Goal: Check status

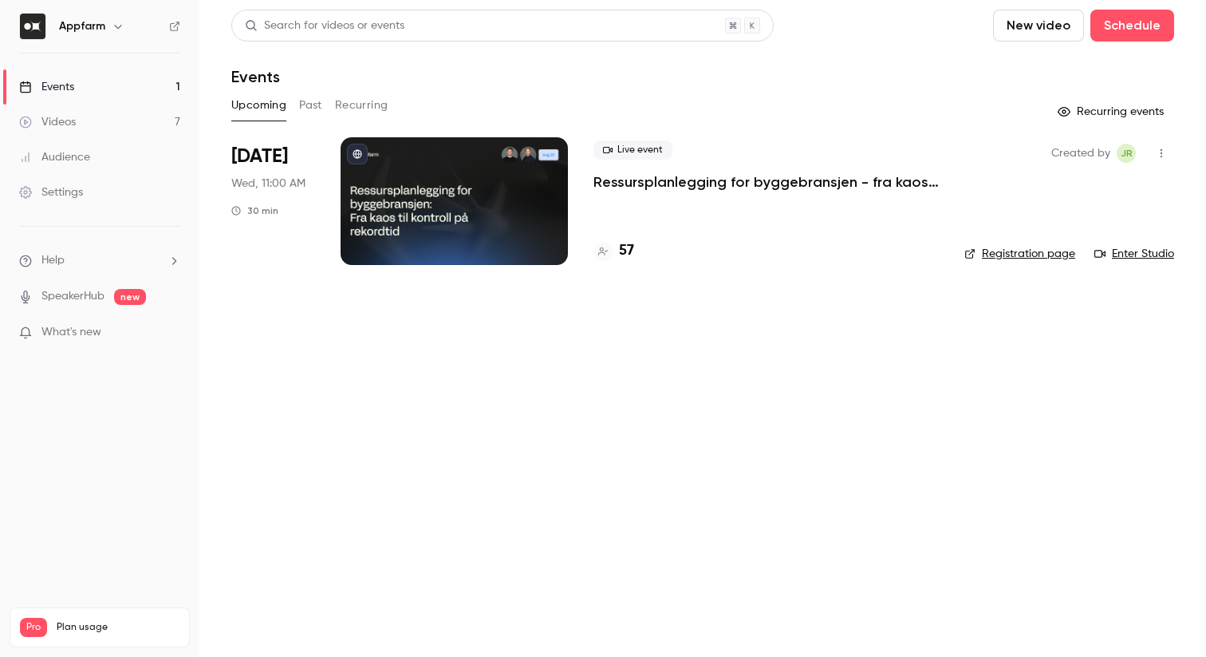
click at [419, 347] on main "Search for videos or events New video Schedule Events Upcoming Past Recurring R…" at bounding box center [702, 328] width 1007 height 657
click at [590, 401] on main "Search for videos or events New video Schedule Events Upcoming Past Recurring R…" at bounding box center [702, 328] width 1007 height 657
click at [628, 251] on h4 "57" at bounding box center [626, 251] width 15 height 22
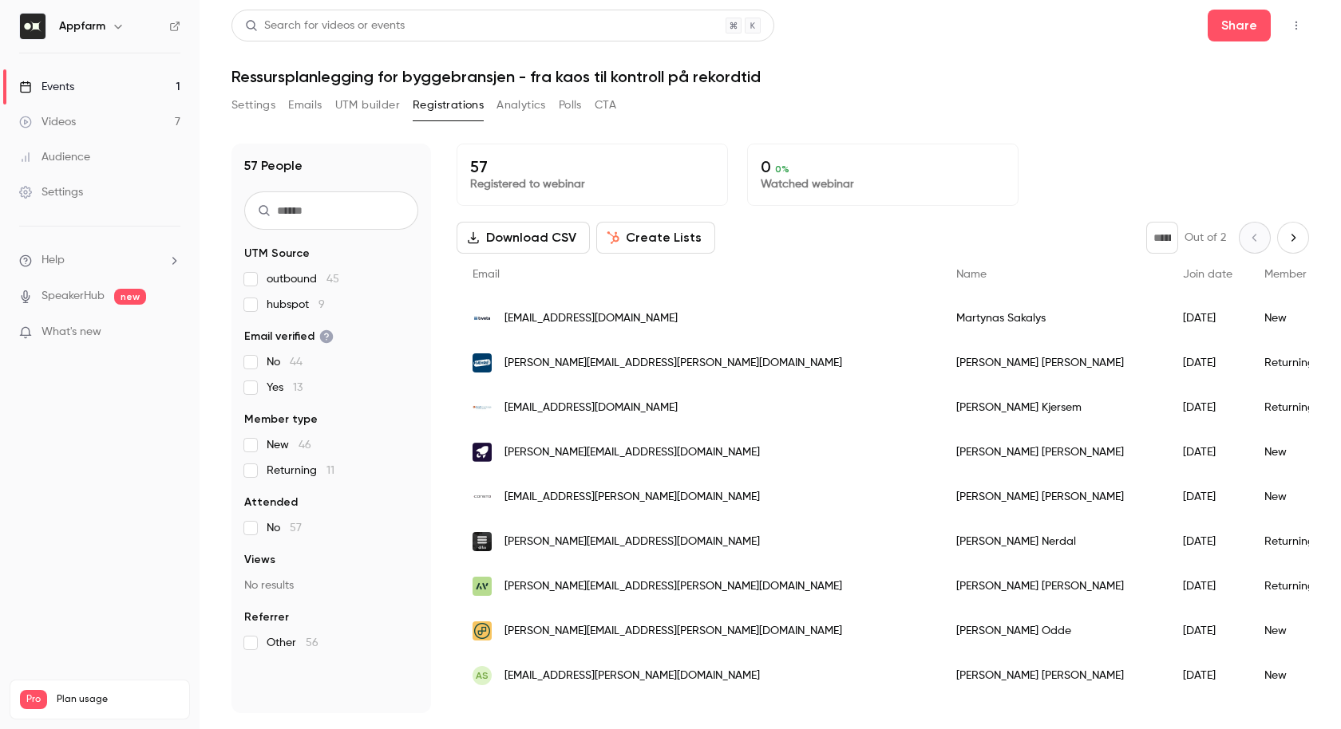
click at [972, 145] on div "0 0 % Watched webinar" at bounding box center [882, 175] width 271 height 62
click at [1001, 65] on header "Search for videos or events Share Ressursplanlegging for byggebransjen - fra ka…" at bounding box center [769, 48] width 1077 height 77
